Goal: Task Accomplishment & Management: Use online tool/utility

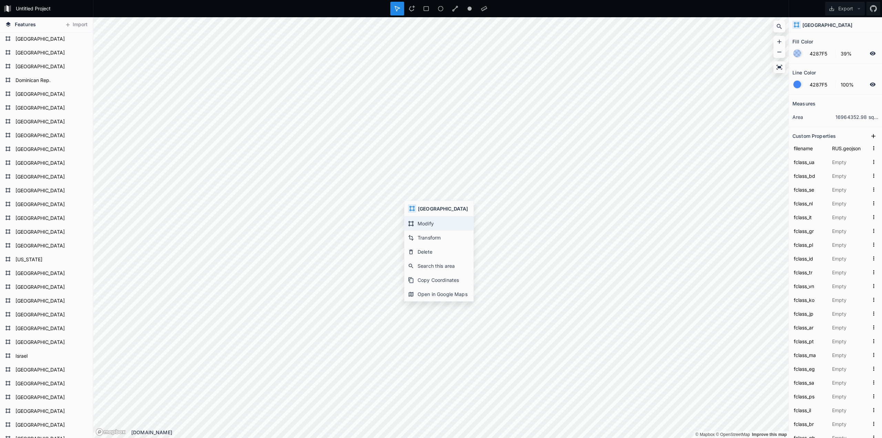
click at [430, 225] on div "Modify" at bounding box center [438, 223] width 69 height 14
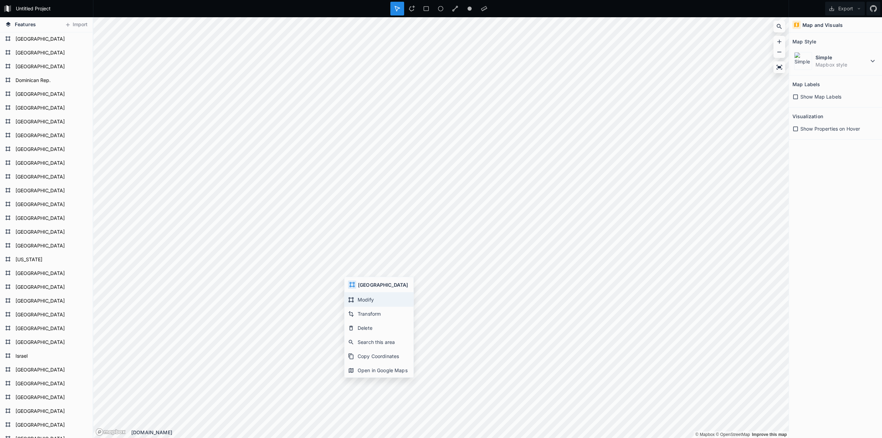
click at [361, 301] on div "Modify" at bounding box center [379, 299] width 69 height 14
click at [499, 396] on div "Modify" at bounding box center [519, 399] width 69 height 14
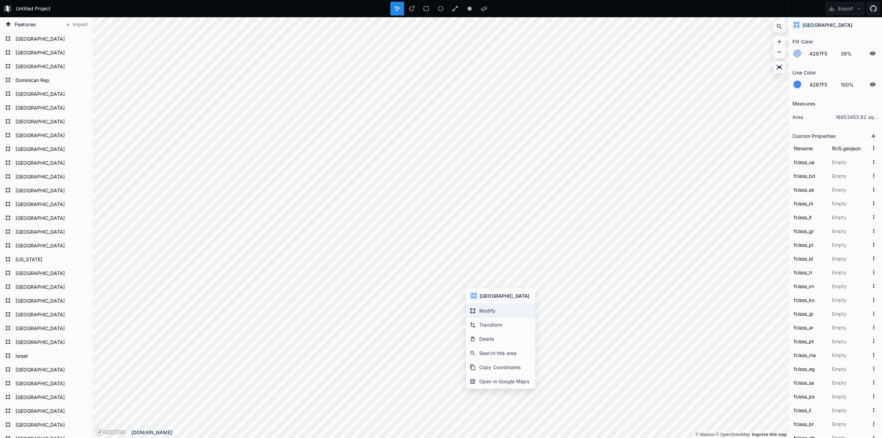
click at [488, 314] on div "Modify" at bounding box center [500, 311] width 69 height 14
click at [503, 320] on div "Modify" at bounding box center [525, 318] width 69 height 14
click at [510, 381] on div "Modify" at bounding box center [524, 384] width 69 height 14
click at [835, 9] on button "Export" at bounding box center [845, 9] width 40 height 14
click at [826, 44] on div "Export as .geojson" at bounding box center [843, 39] width 69 height 14
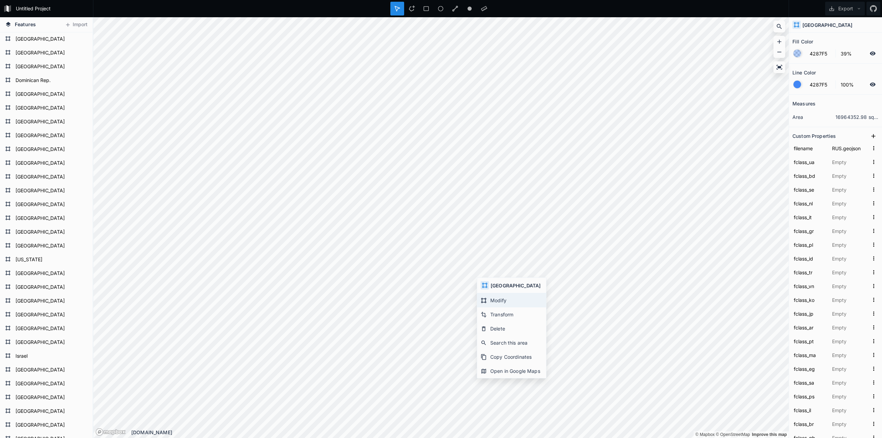
click at [496, 299] on div "Modify" at bounding box center [511, 300] width 69 height 14
click at [491, 276] on div "Modify" at bounding box center [512, 278] width 69 height 14
click at [838, 10] on button "Export" at bounding box center [845, 9] width 40 height 14
click at [826, 40] on div "Export as .geojson" at bounding box center [843, 39] width 69 height 14
click at [843, 8] on button "Export" at bounding box center [845, 9] width 40 height 14
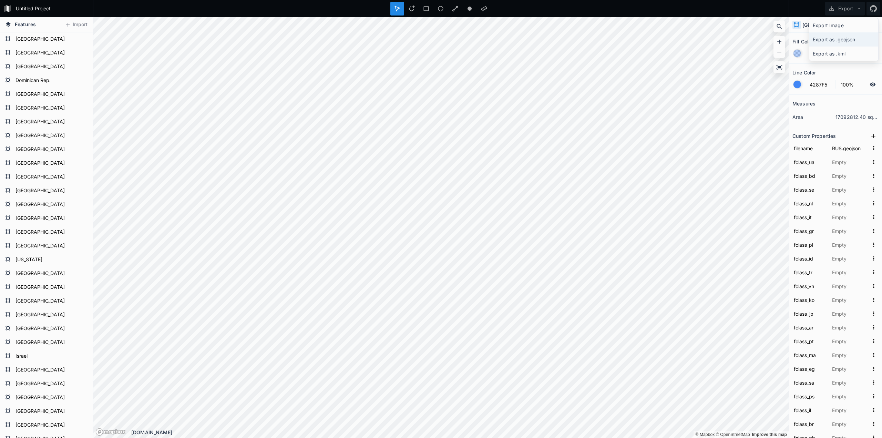
click at [836, 42] on div "Export as .geojson" at bounding box center [843, 39] width 69 height 14
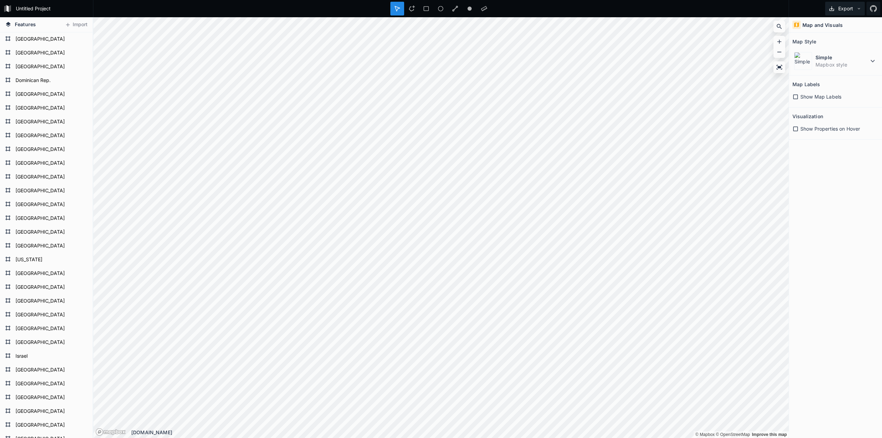
click at [855, 10] on button "Export" at bounding box center [845, 9] width 40 height 14
click at [829, 35] on div "Export as .geojson" at bounding box center [843, 39] width 69 height 14
